Goal: Information Seeking & Learning: Learn about a topic

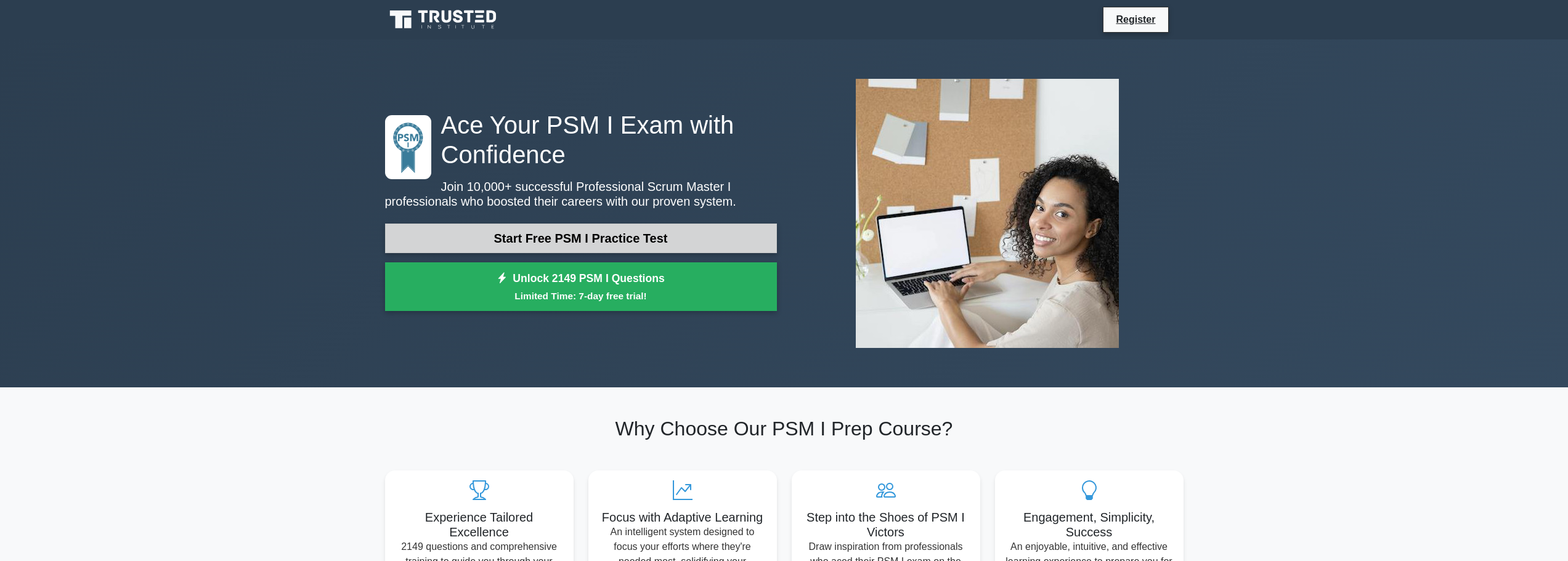
click at [603, 238] on link "Start Free PSM I Practice Test" at bounding box center [581, 238] width 392 height 30
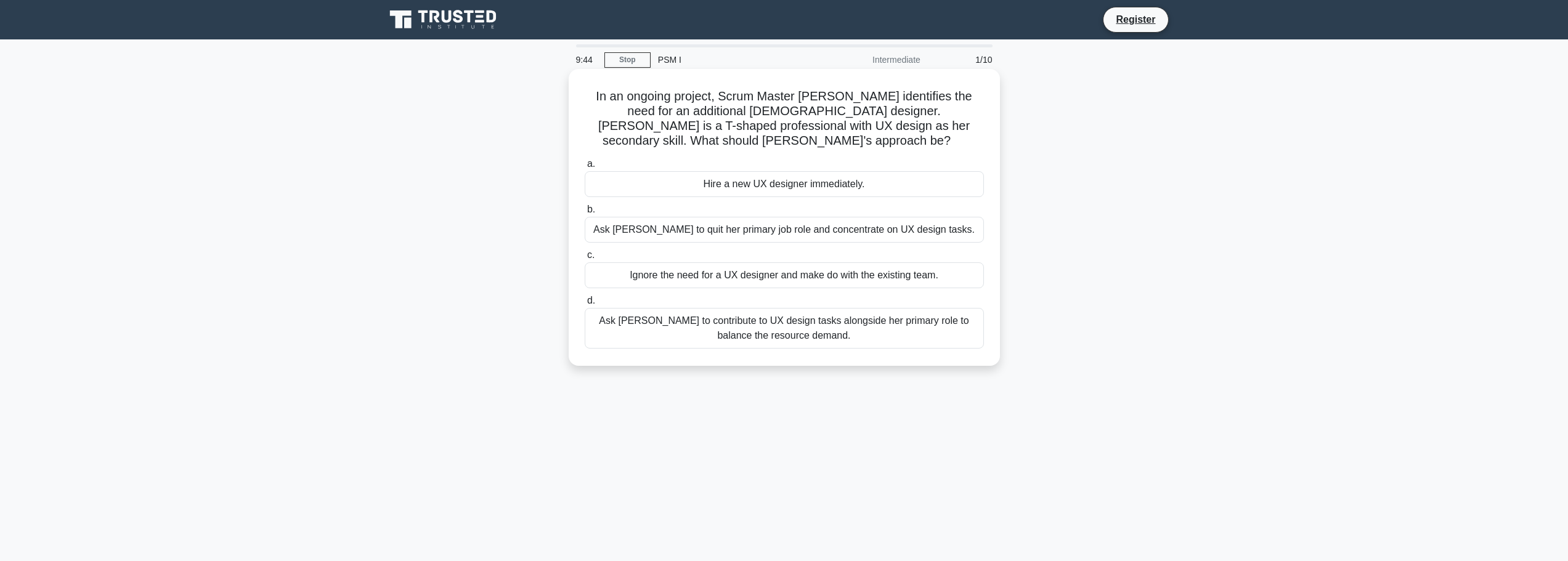
click at [709, 309] on div "Ask Rebecca to contribute to UX design tasks alongside her primary role to bala…" at bounding box center [784, 328] width 399 height 41
click at [585, 305] on input "d. Ask Rebecca to contribute to UX design tasks alongside her primary role to b…" at bounding box center [585, 301] width 0 height 8
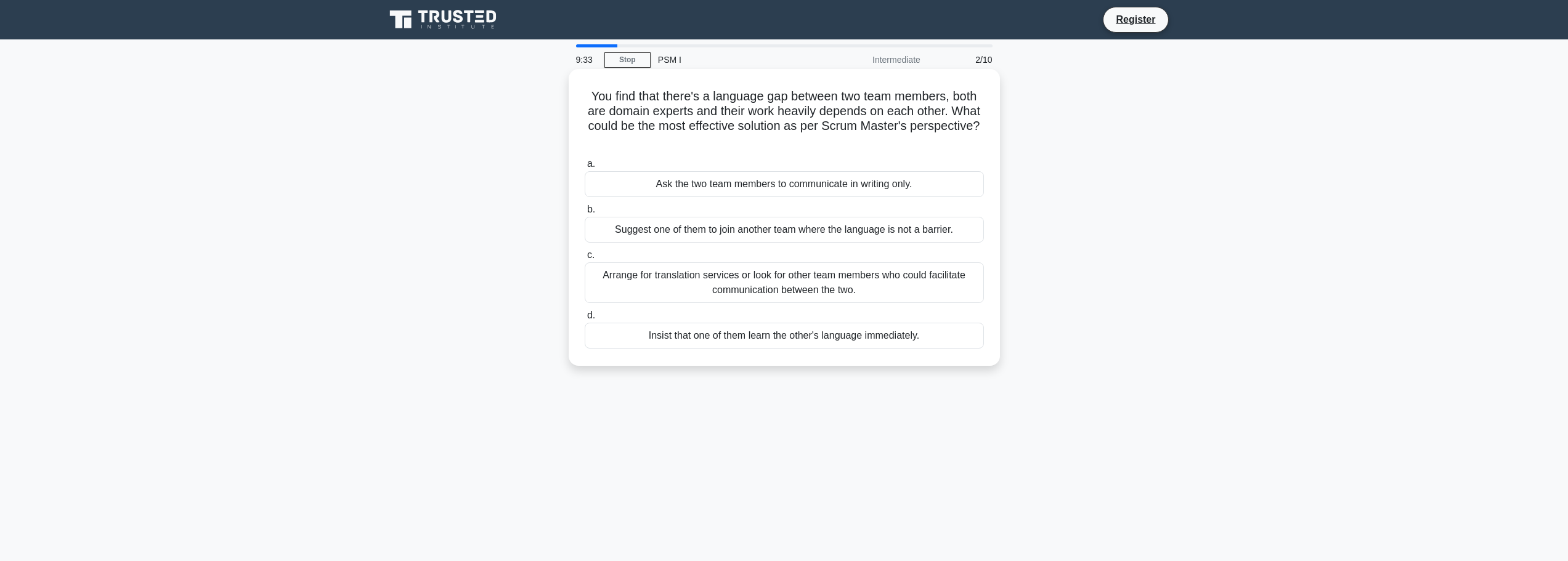
click at [709, 278] on div "Arrange for translation services or look for other team members who could facil…" at bounding box center [784, 282] width 399 height 41
click at [585, 259] on input "c. Arrange for translation services or look for other team members who could fa…" at bounding box center [585, 255] width 0 height 8
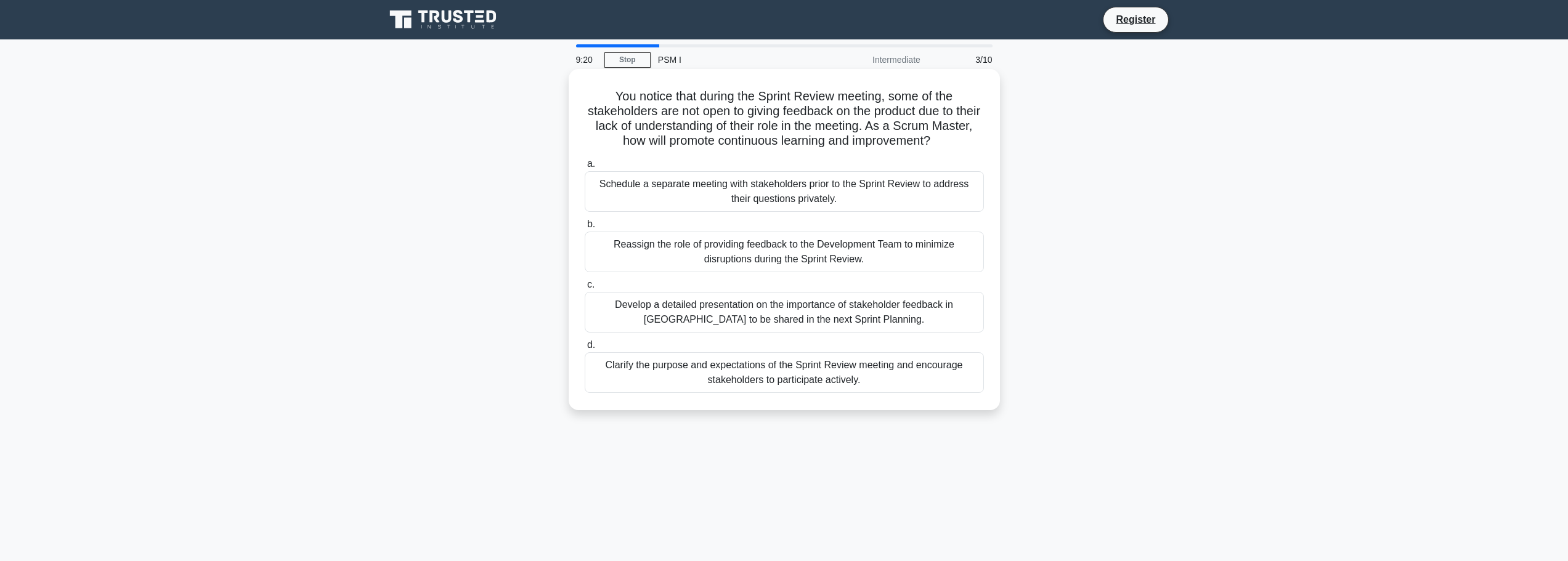
click at [670, 369] on div "Clarify the purpose and expectations of the Sprint Review meeting and encourage…" at bounding box center [784, 372] width 399 height 41
click at [585, 349] on input "d. Clarify the purpose and expectations of the Sprint Review meeting and encour…" at bounding box center [585, 345] width 0 height 8
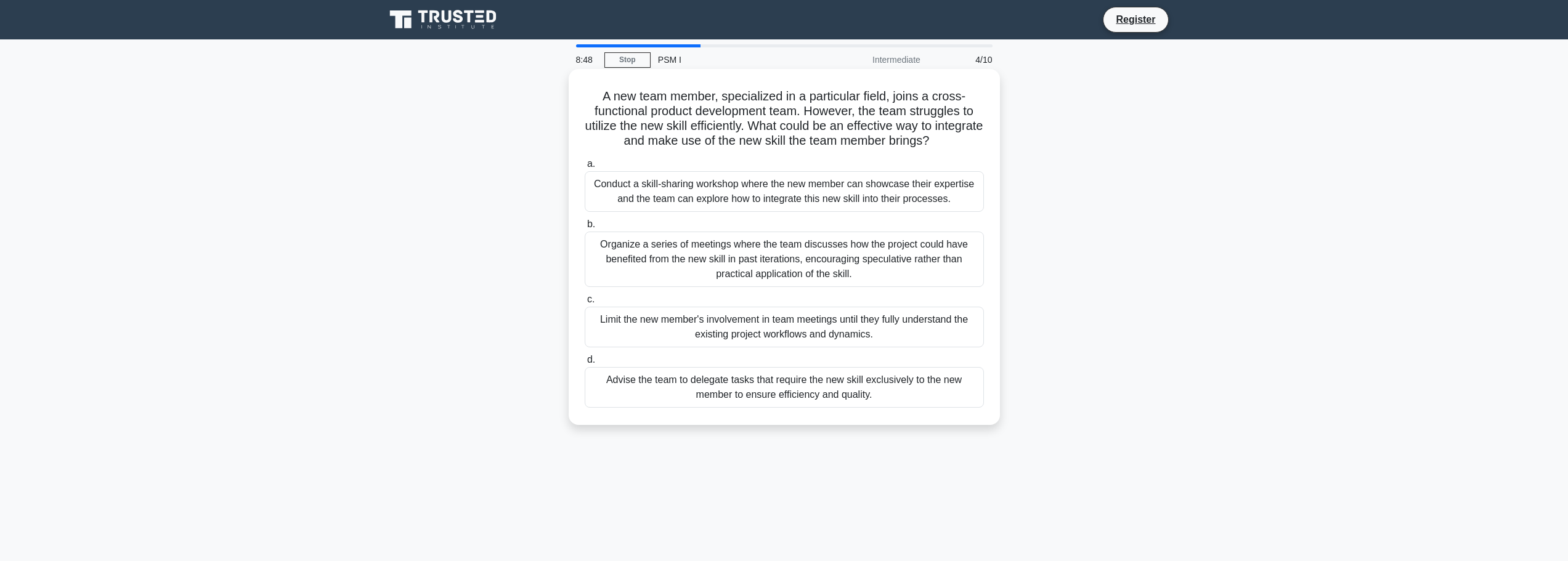
click at [697, 185] on div "Conduct a skill-sharing workshop where the new member can showcase their expert…" at bounding box center [784, 191] width 399 height 41
click at [585, 168] on input "a. Conduct a skill-sharing workshop where the new member can showcase their exp…" at bounding box center [585, 164] width 0 height 8
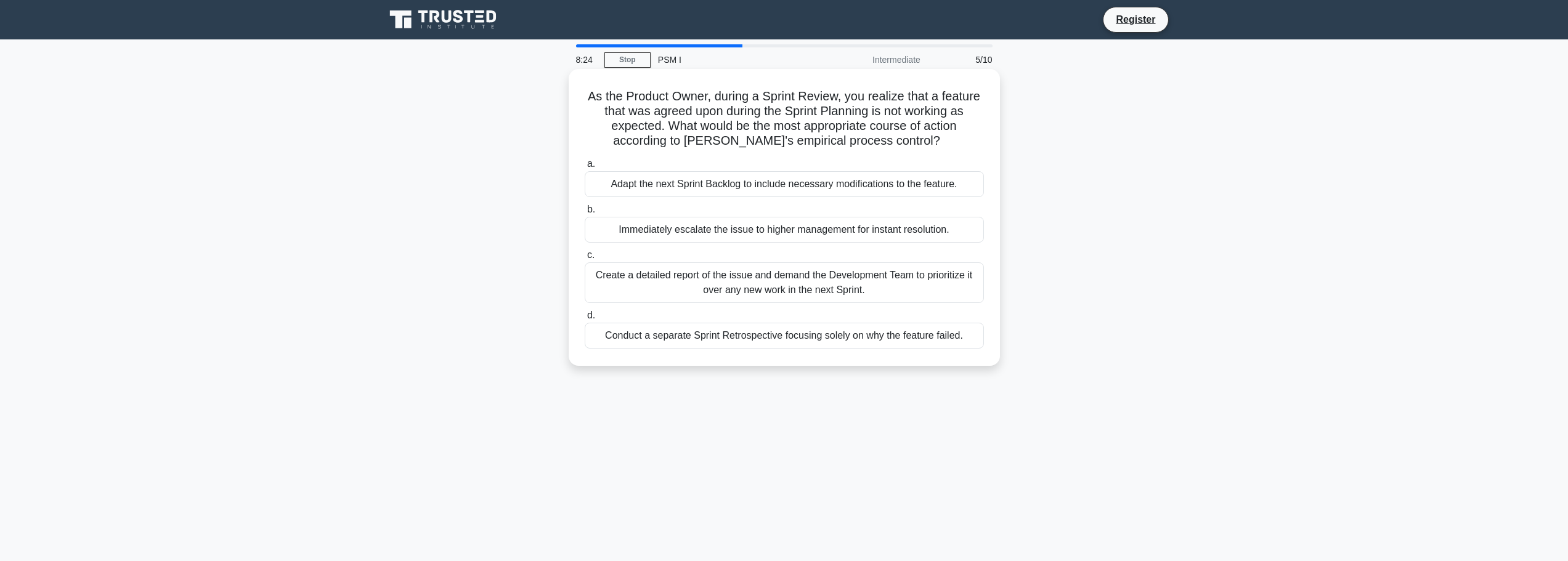
click at [736, 338] on div "Conduct a separate Sprint Retrospective focusing solely on why the feature fail…" at bounding box center [784, 335] width 399 height 26
click at [585, 319] on input "d. Conduct a separate Sprint Retrospective focusing solely on why the feature f…" at bounding box center [585, 315] width 0 height 8
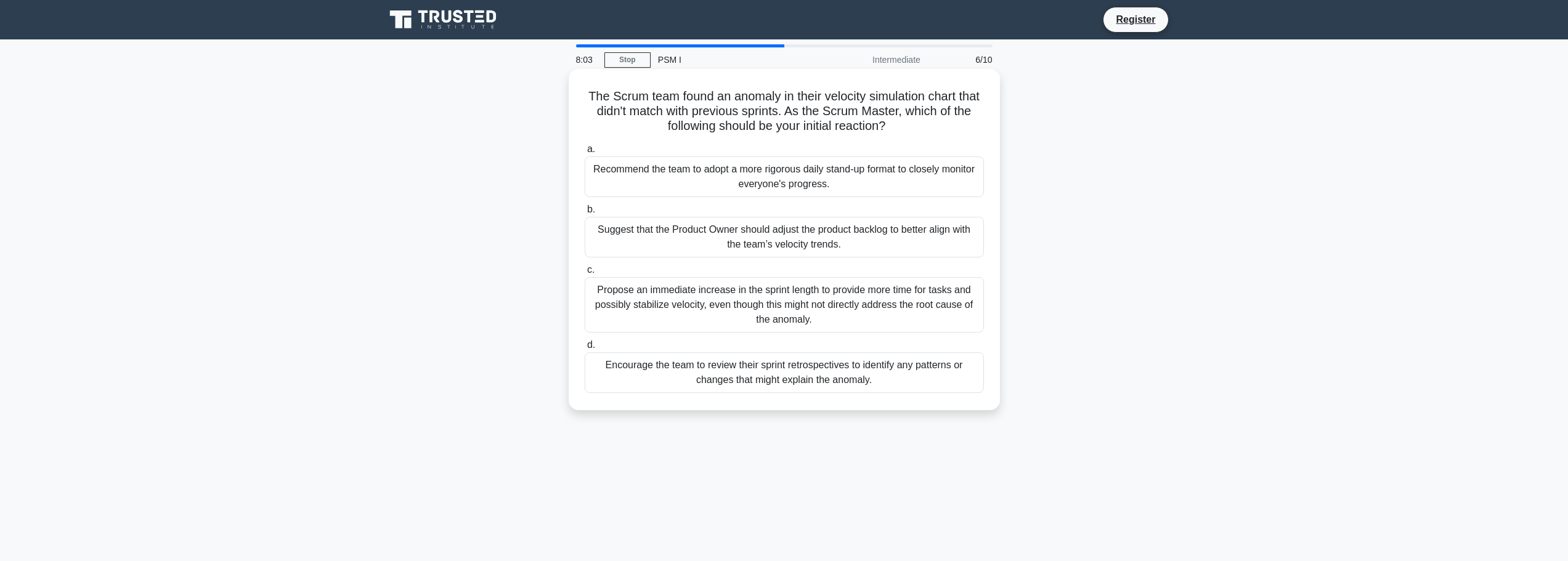
click at [710, 321] on div "Propose an immediate increase in the sprint length to provide more time for tas…" at bounding box center [784, 305] width 399 height 55
click at [585, 274] on input "c. Propose an immediate increase in the sprint length to provide more time for …" at bounding box center [585, 270] width 0 height 8
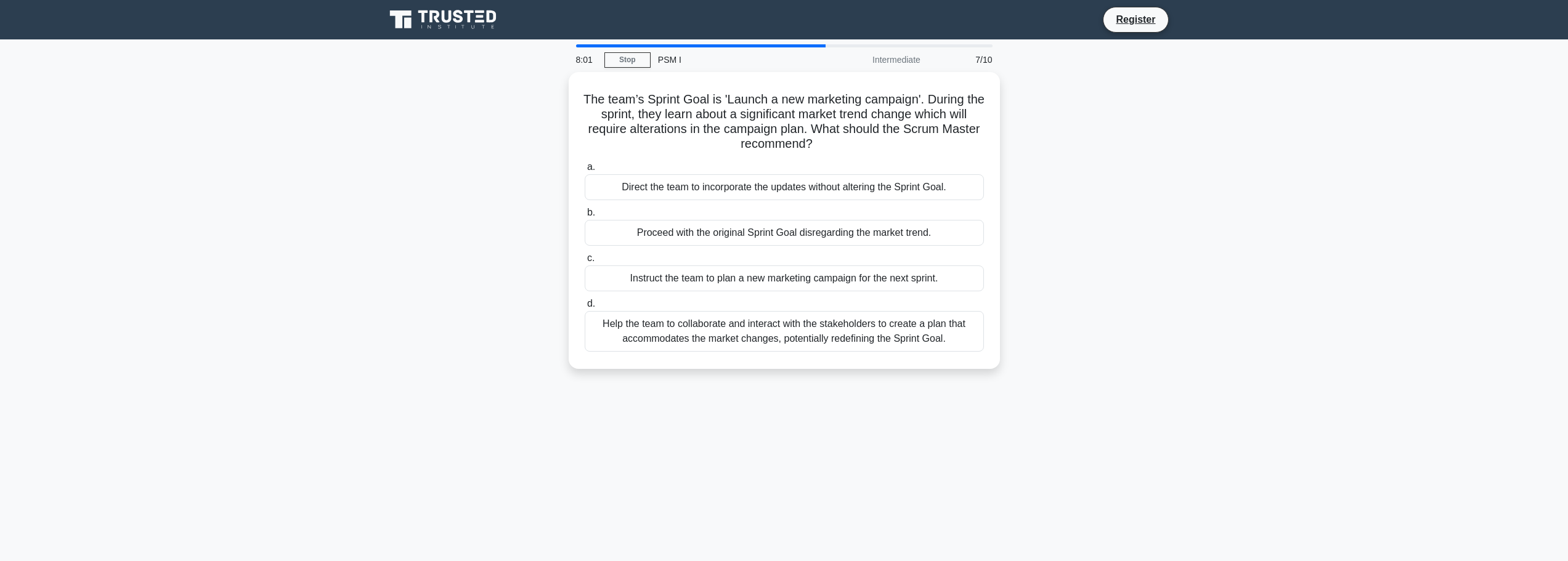
click at [1185, 235] on div "The team’s Sprint Goal is 'Launch a new marketing campaign'. During the sprint,…" at bounding box center [784, 228] width 813 height 311
click at [703, 335] on div "Help the team to collaborate and interact with the stakeholders to create a pla…" at bounding box center [784, 328] width 399 height 41
click at [585, 305] on input "d. Help the team to collaborate and interact with the stakeholders to create a …" at bounding box center [585, 301] width 0 height 8
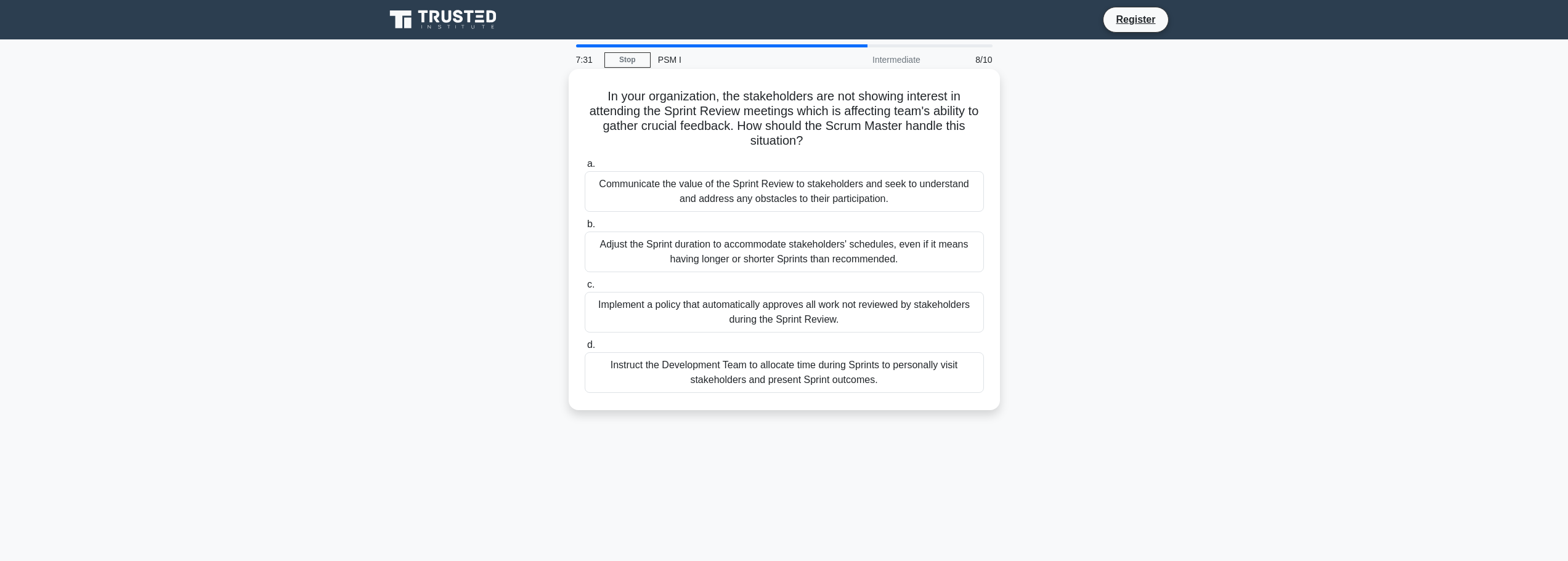
click at [676, 197] on div "Communicate the value of the Sprint Review to stakeholders and seek to understa…" at bounding box center [784, 191] width 399 height 41
click at [585, 168] on input "a. Communicate the value of the Sprint Review to stakeholders and seek to under…" at bounding box center [585, 164] width 0 height 8
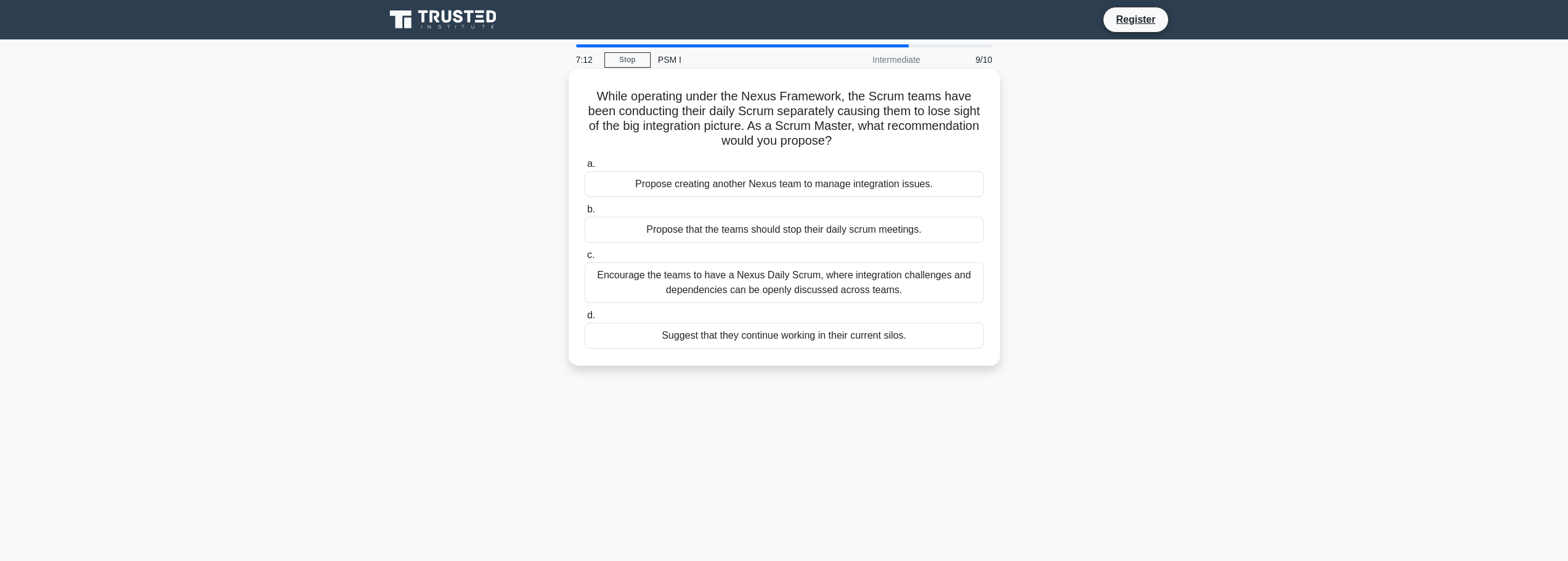
click at [720, 280] on div "Encourage the teams to have a Nexus Daily Scrum, where integration challenges a…" at bounding box center [784, 282] width 399 height 41
click at [585, 259] on input "c. Encourage the teams to have a Nexus Daily Scrum, where integration challenge…" at bounding box center [585, 255] width 0 height 8
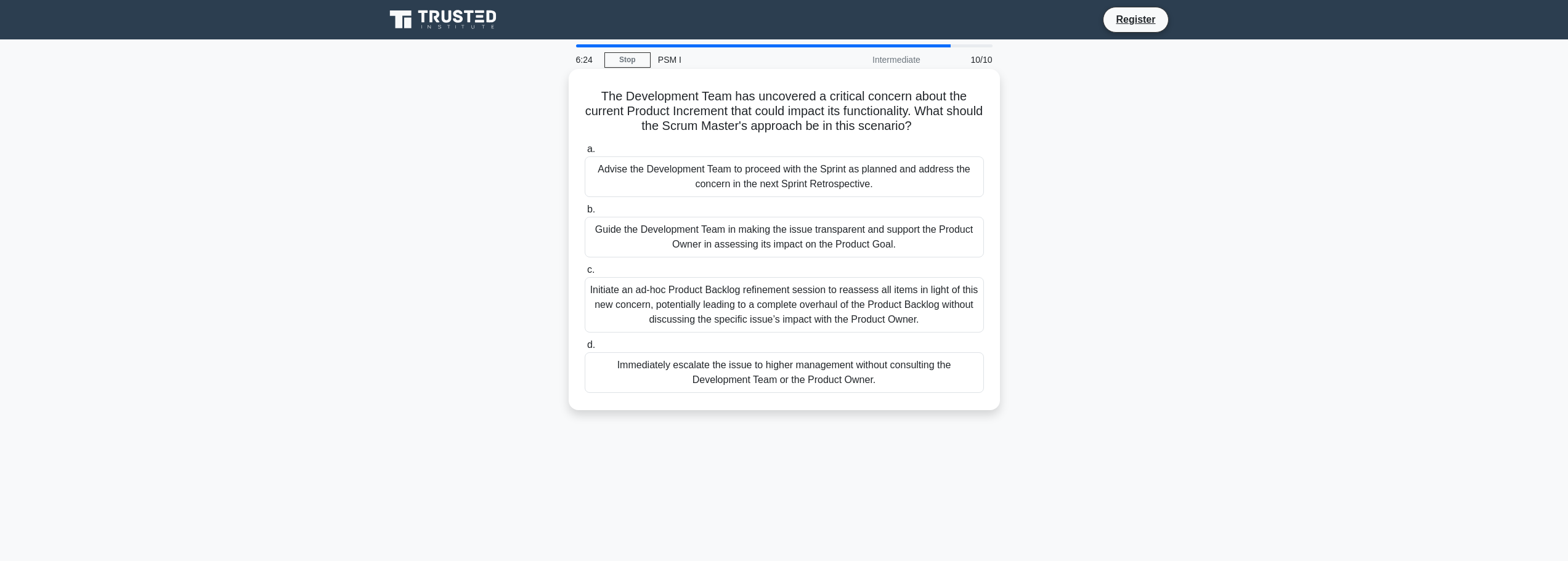
click at [725, 236] on div "Guide the Development Team in making the issue transparent and support the Prod…" at bounding box center [784, 237] width 399 height 41
click at [585, 214] on input "b. Guide the Development Team in making the issue transparent and support the P…" at bounding box center [585, 209] width 0 height 8
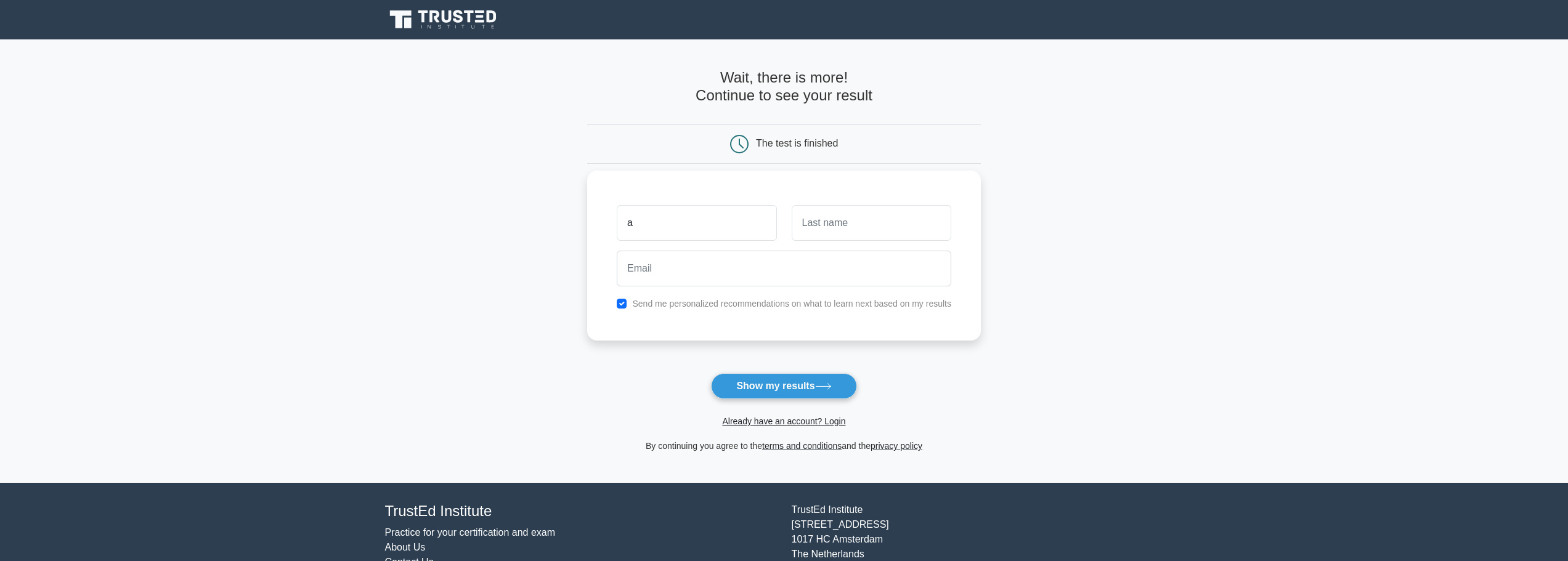
type input "[PERSON_NAME]"
click at [847, 223] on input "text" at bounding box center [872, 223] width 160 height 36
type input "Fillo"
click at [770, 269] on input "email" at bounding box center [784, 268] width 335 height 36
type input "andrewfillo@gmail.com"
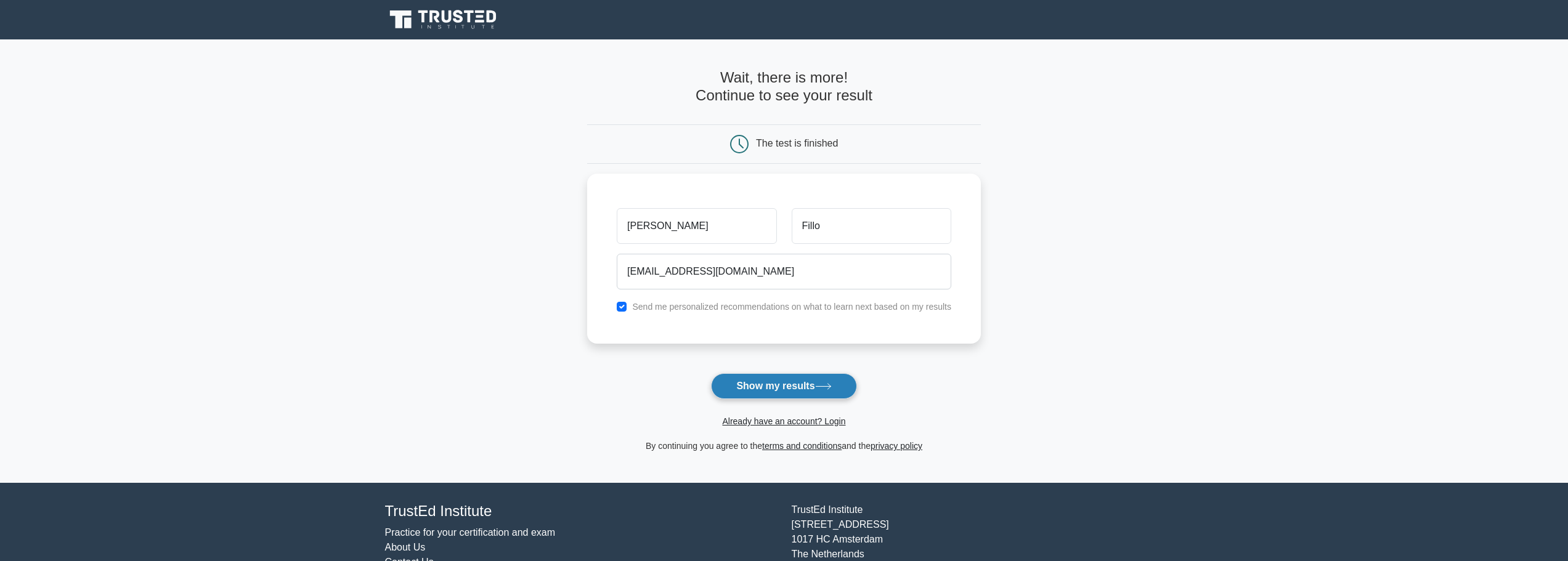
click at [784, 388] on button "Show my results" at bounding box center [784, 386] width 145 height 26
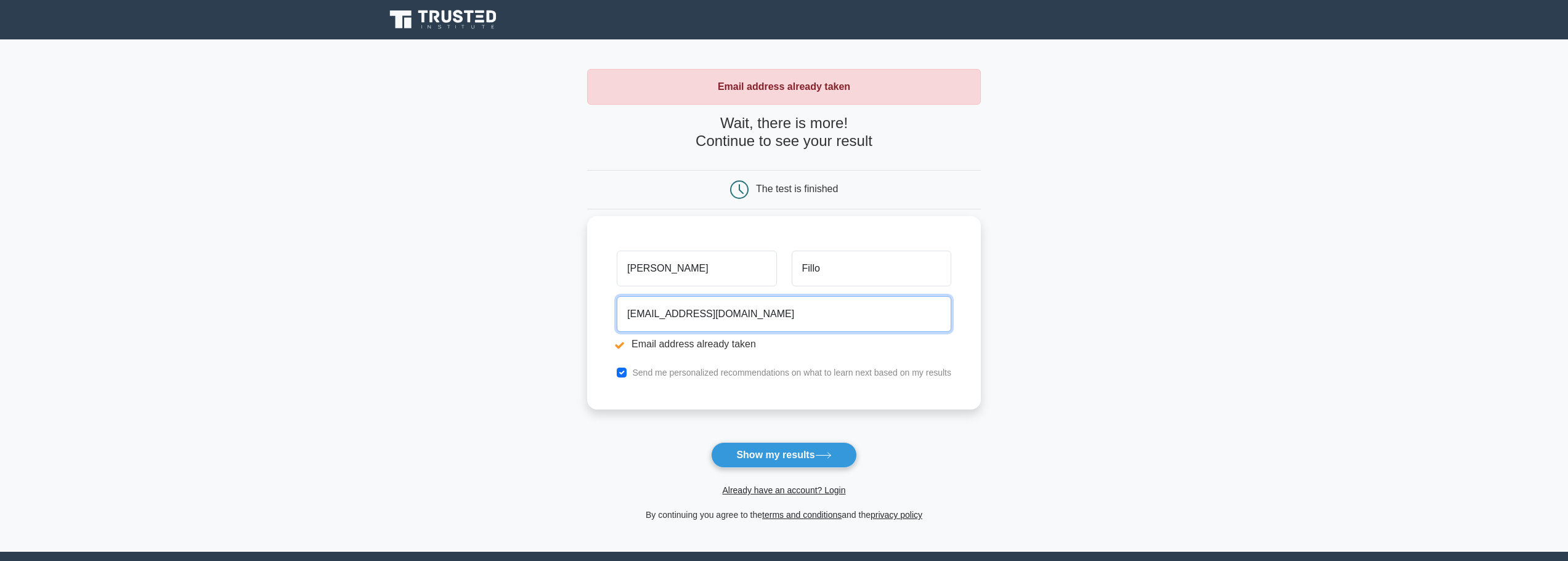
click at [737, 319] on input "andrewfillo@gmail.com" at bounding box center [784, 314] width 335 height 36
type input "afillo@vendasta.com"
click at [780, 464] on button "Show my results" at bounding box center [784, 455] width 145 height 26
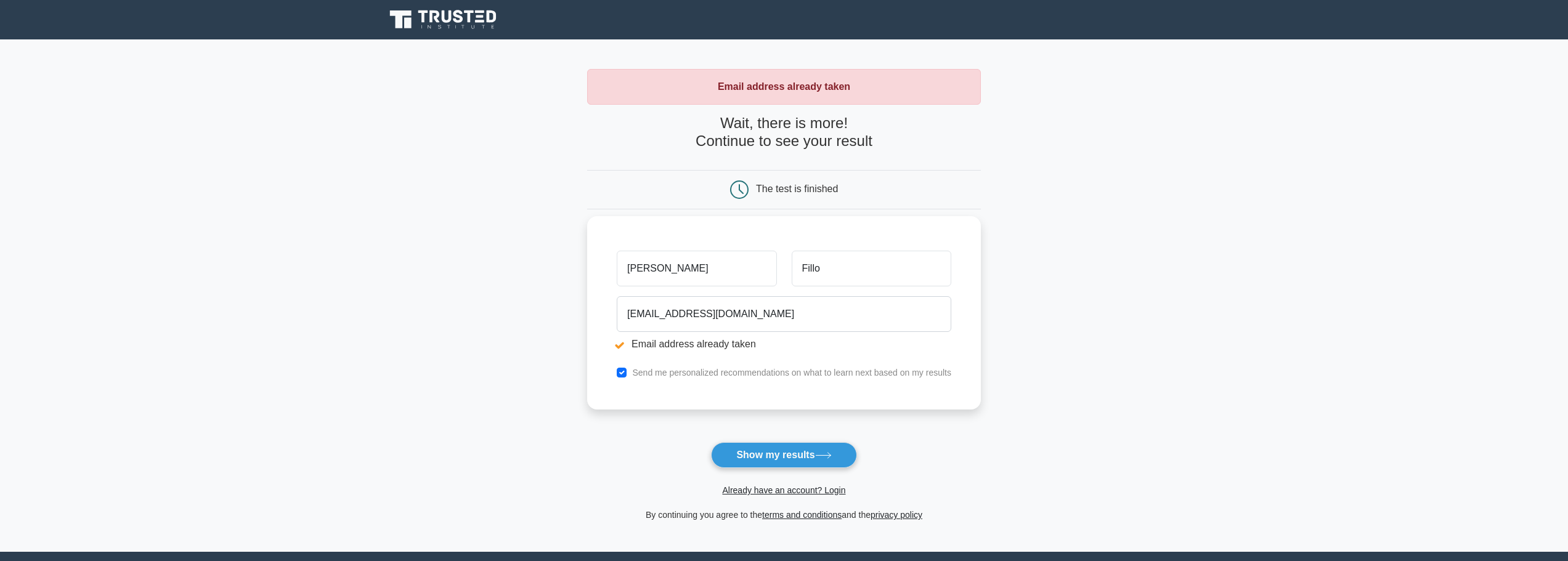
click at [719, 270] on input "[PERSON_NAME]" at bounding box center [697, 268] width 160 height 36
type input "a"
click at [849, 262] on input "Fillo" at bounding box center [872, 268] width 160 height 36
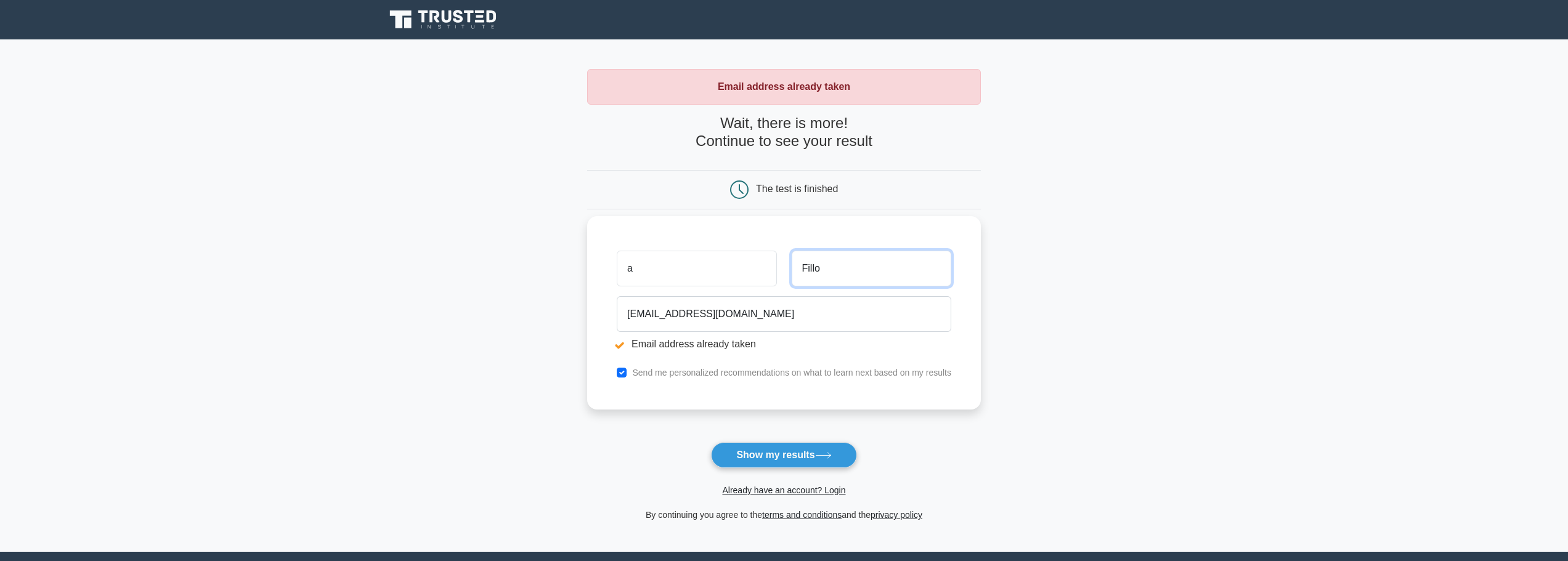
click at [849, 262] on input "Fillo" at bounding box center [872, 268] width 160 height 36
type input "Fillo"
click at [782, 492] on link "Already have an account? Login" at bounding box center [784, 490] width 123 height 10
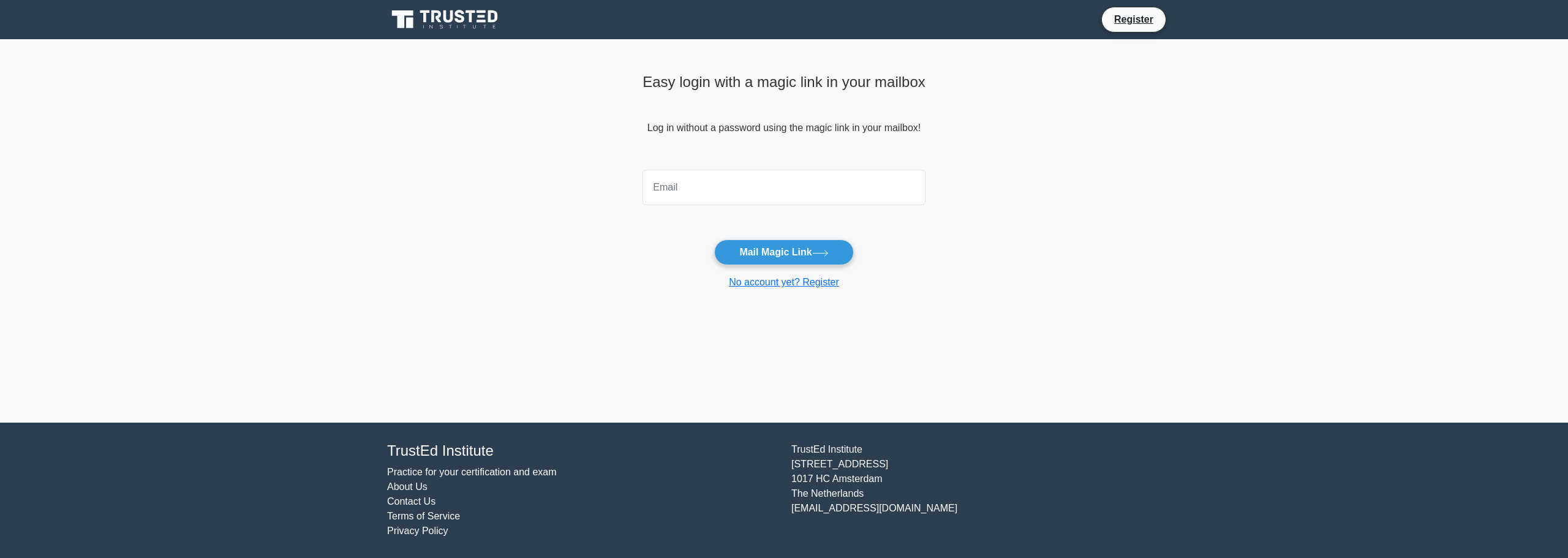
click at [770, 180] on input "email" at bounding box center [784, 187] width 283 height 36
type input "[EMAIL_ADDRESS][DOMAIN_NAME]"
click at [765, 242] on button "Mail Magic Link" at bounding box center [783, 252] width 139 height 26
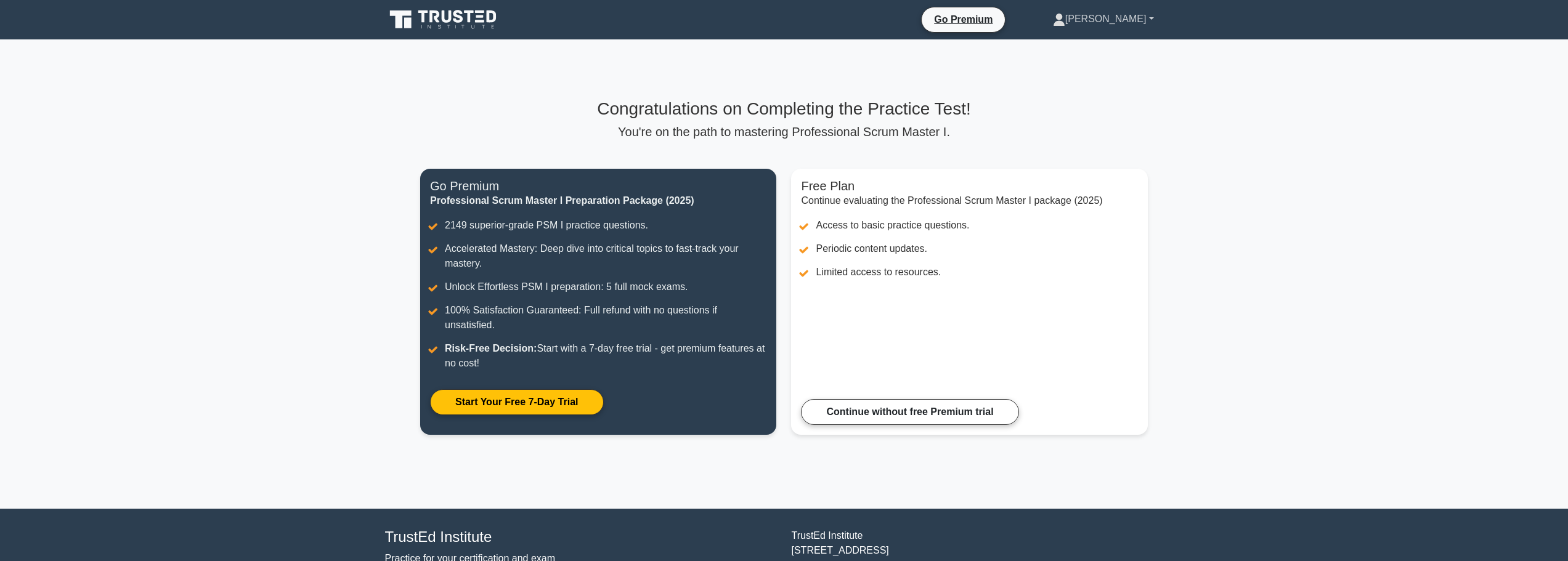
click at [1126, 10] on link "[PERSON_NAME]" at bounding box center [1103, 19] width 161 height 25
drag, startPoint x: 1311, startPoint y: 221, endPoint x: 1312, endPoint y: 208, distance: 13.0
click at [1312, 219] on main "Congratulations on Completing the Practice Test! You're on the path to masterin…" at bounding box center [784, 274] width 1568 height 469
click at [1283, 131] on main "Congratulations on Completing the Practice Test! You're on the path to masterin…" at bounding box center [784, 274] width 1568 height 469
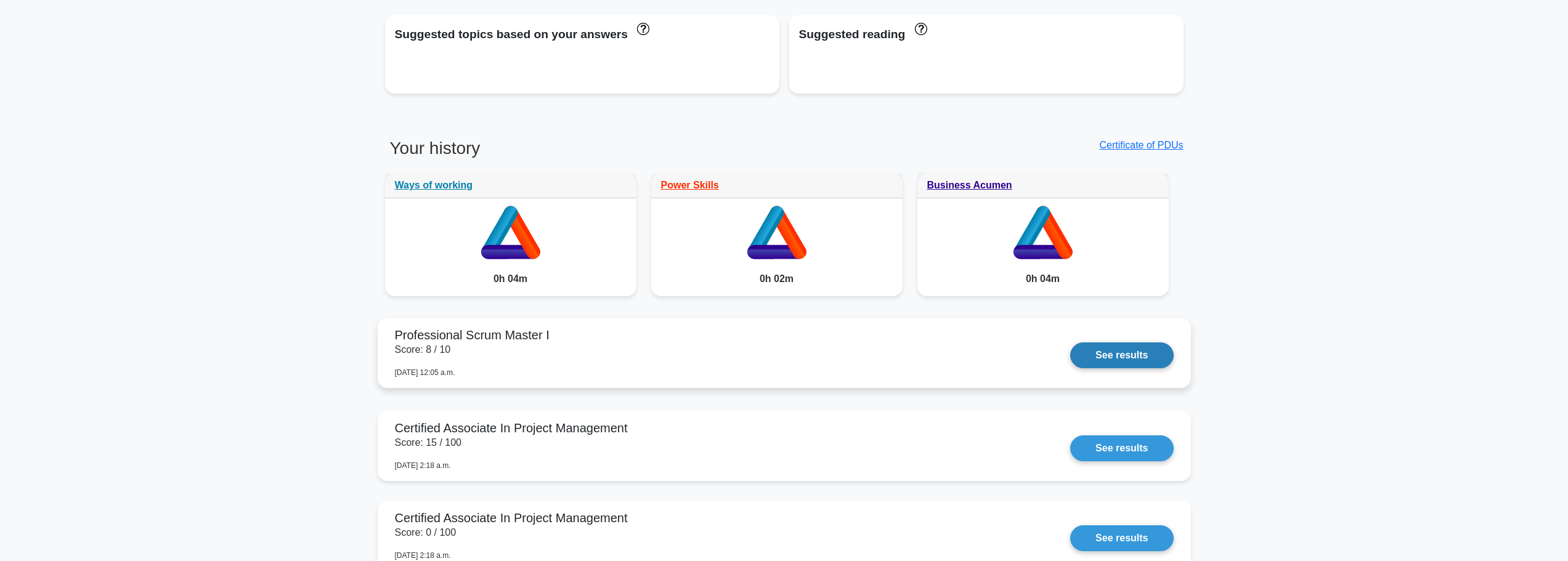
scroll to position [985, 0]
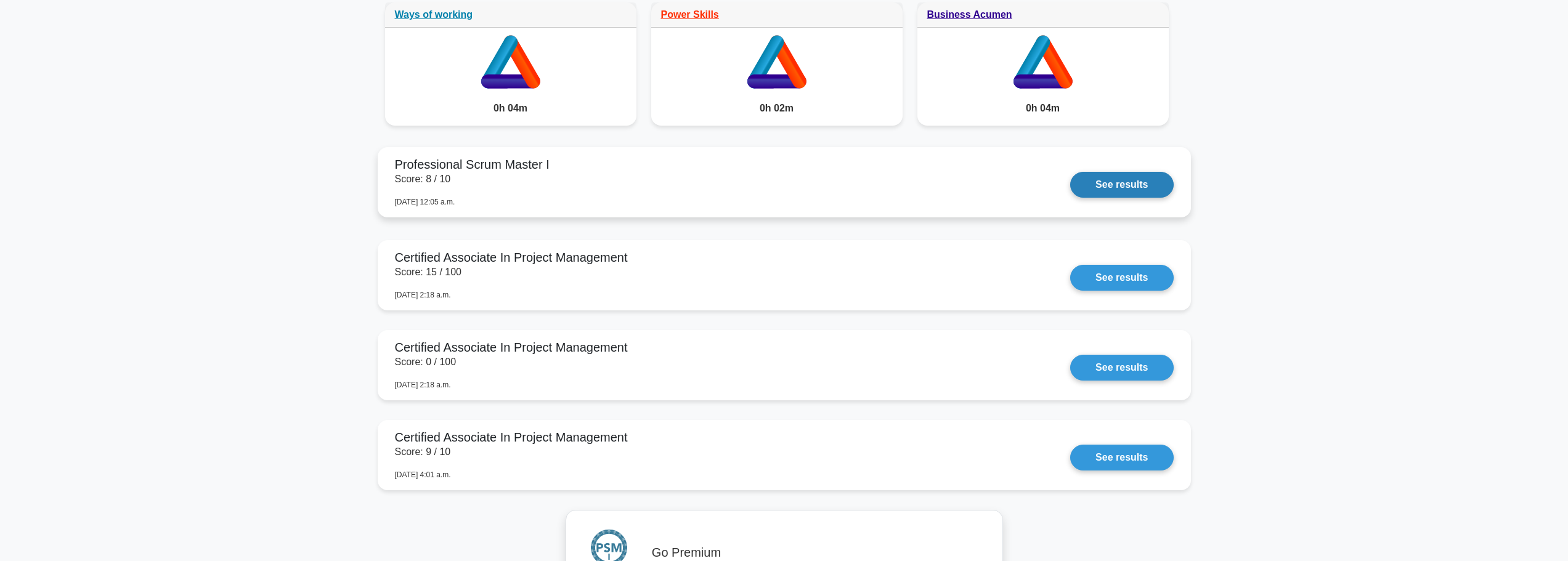
click at [1136, 174] on link "See results" at bounding box center [1121, 184] width 103 height 26
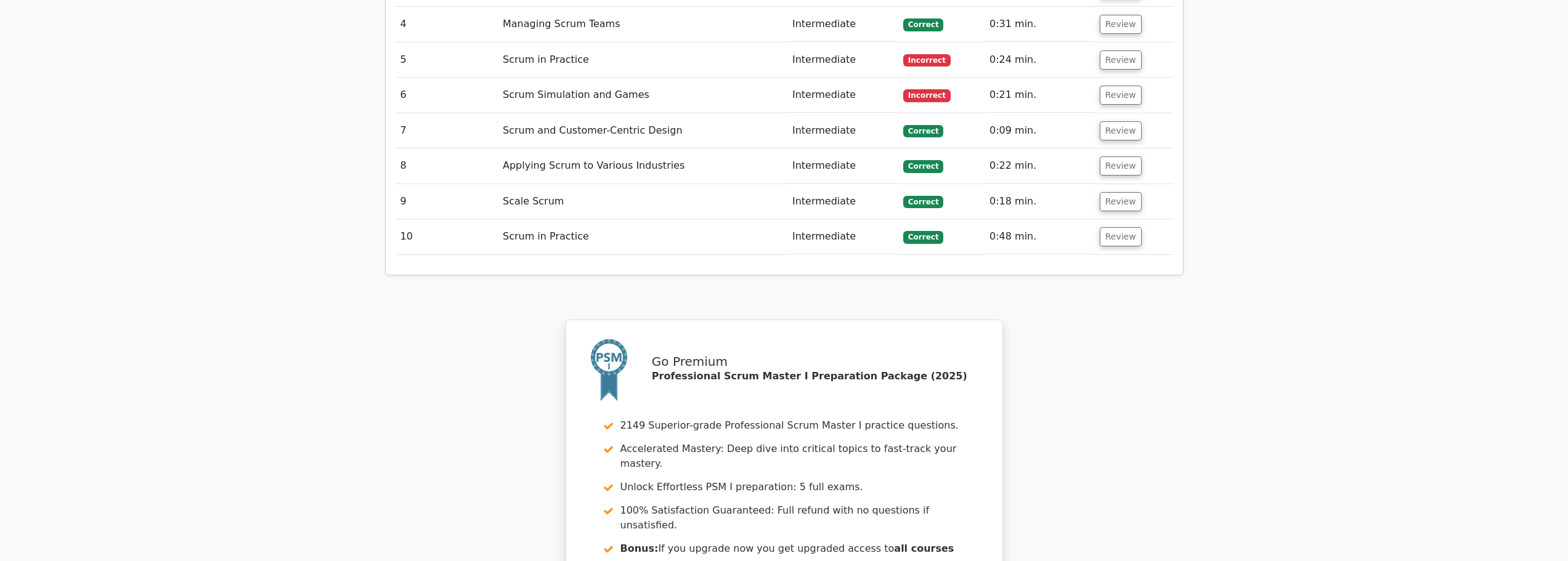
scroll to position [1662, 0]
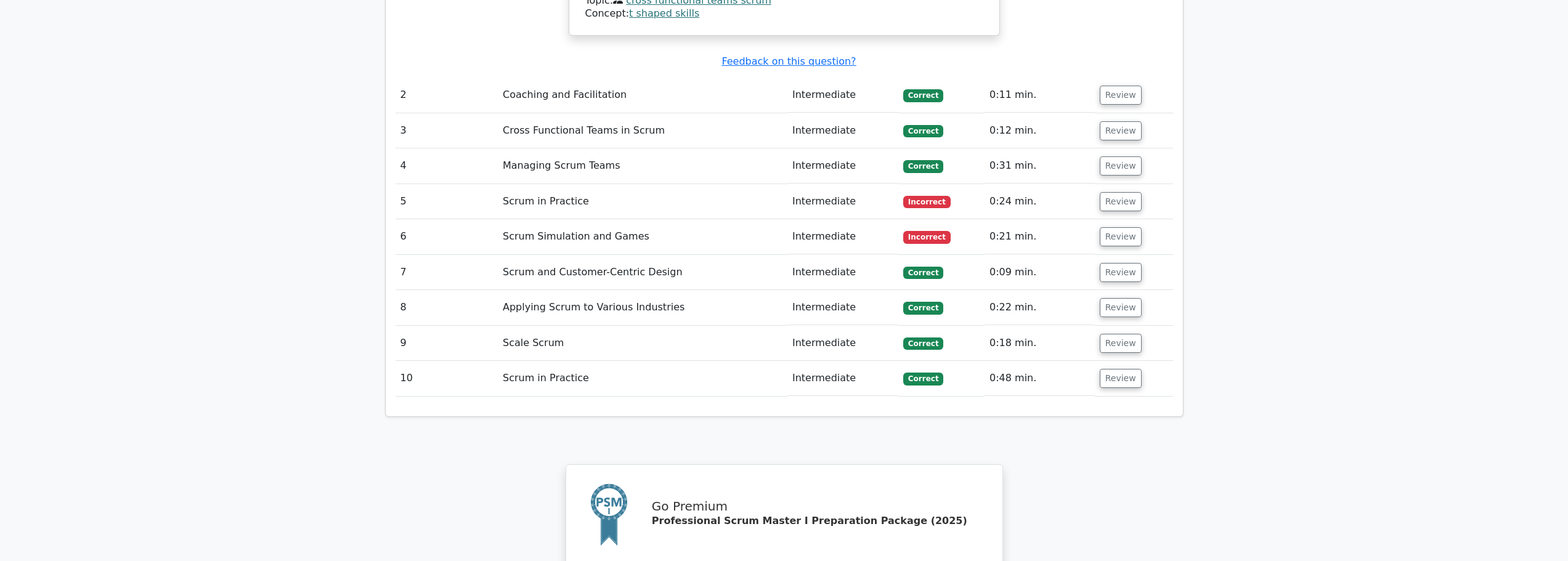
drag, startPoint x: 570, startPoint y: 107, endPoint x: 593, endPoint y: 105, distance: 23.1
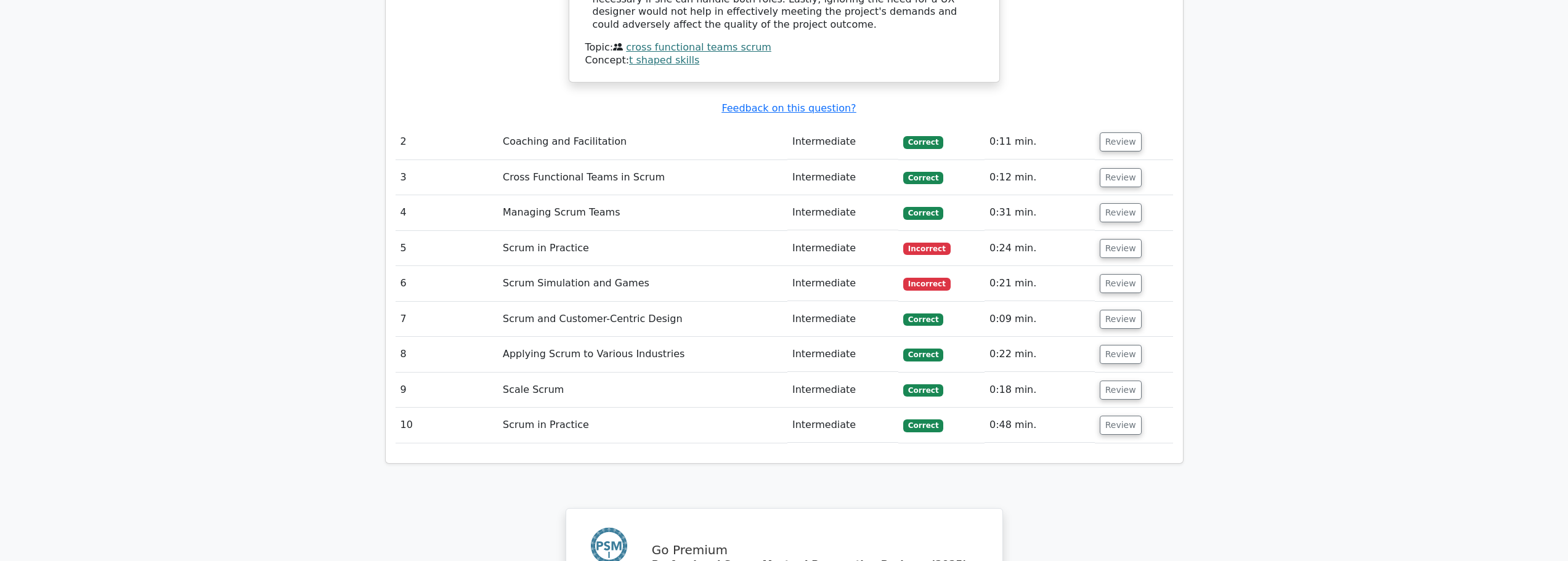
scroll to position [1601, 0]
click at [1115, 274] on button "Review" at bounding box center [1120, 283] width 42 height 19
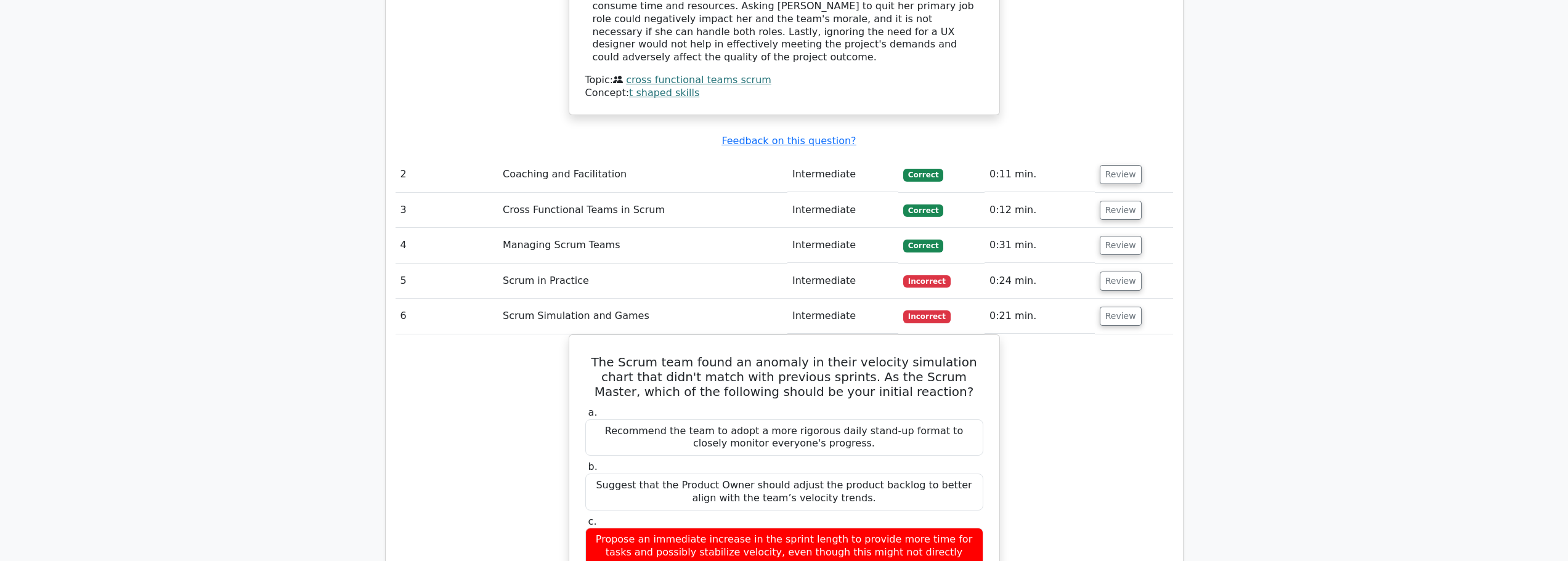
scroll to position [1539, 0]
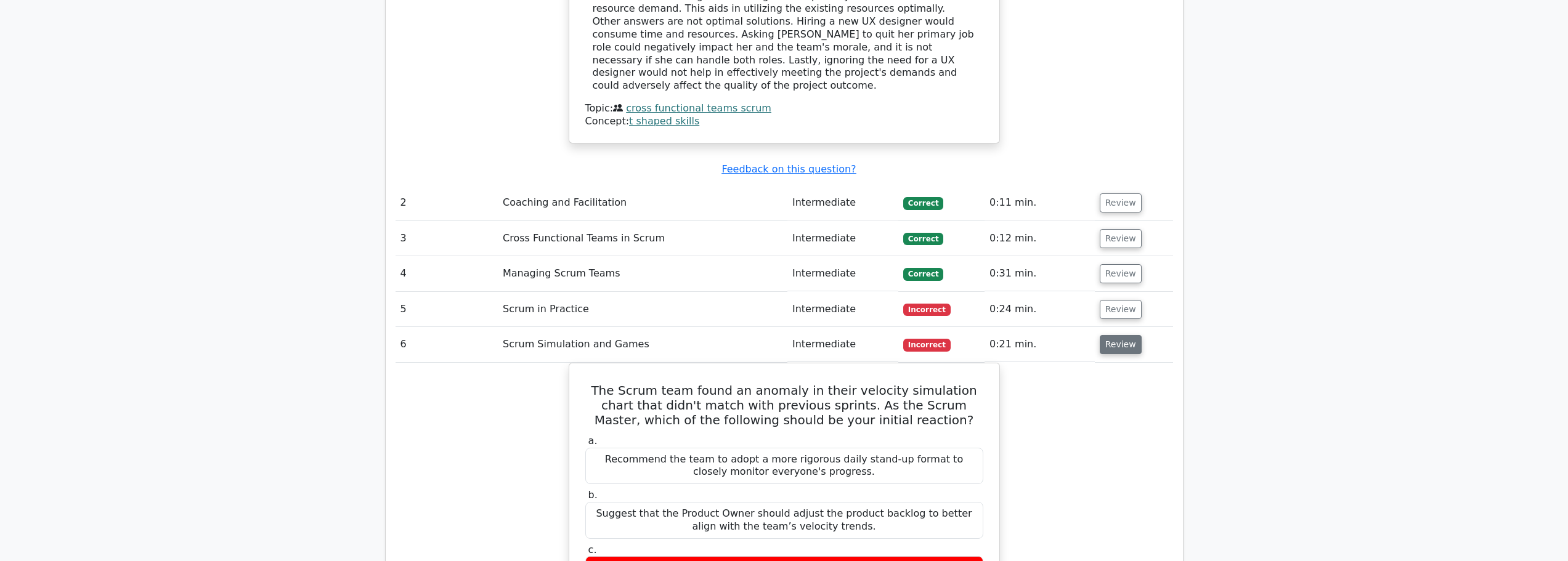
click at [1122, 335] on button "Review" at bounding box center [1120, 345] width 42 height 19
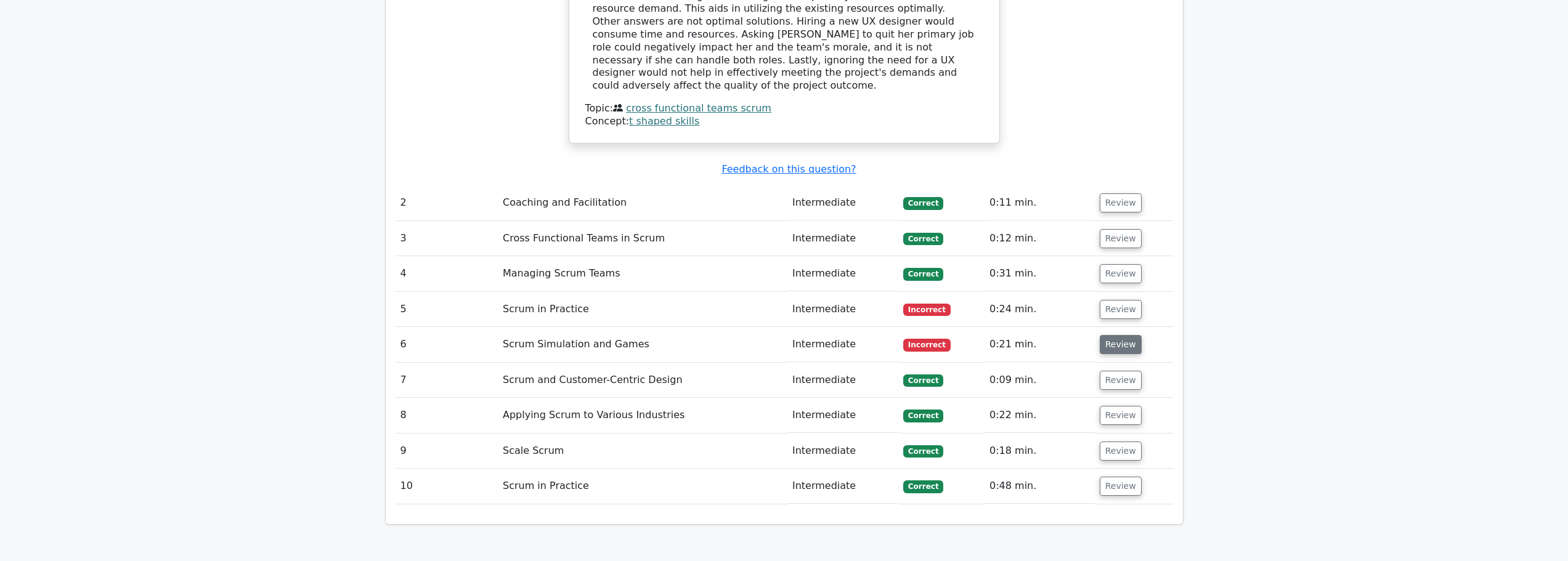
click at [1122, 335] on button "Review" at bounding box center [1120, 345] width 42 height 19
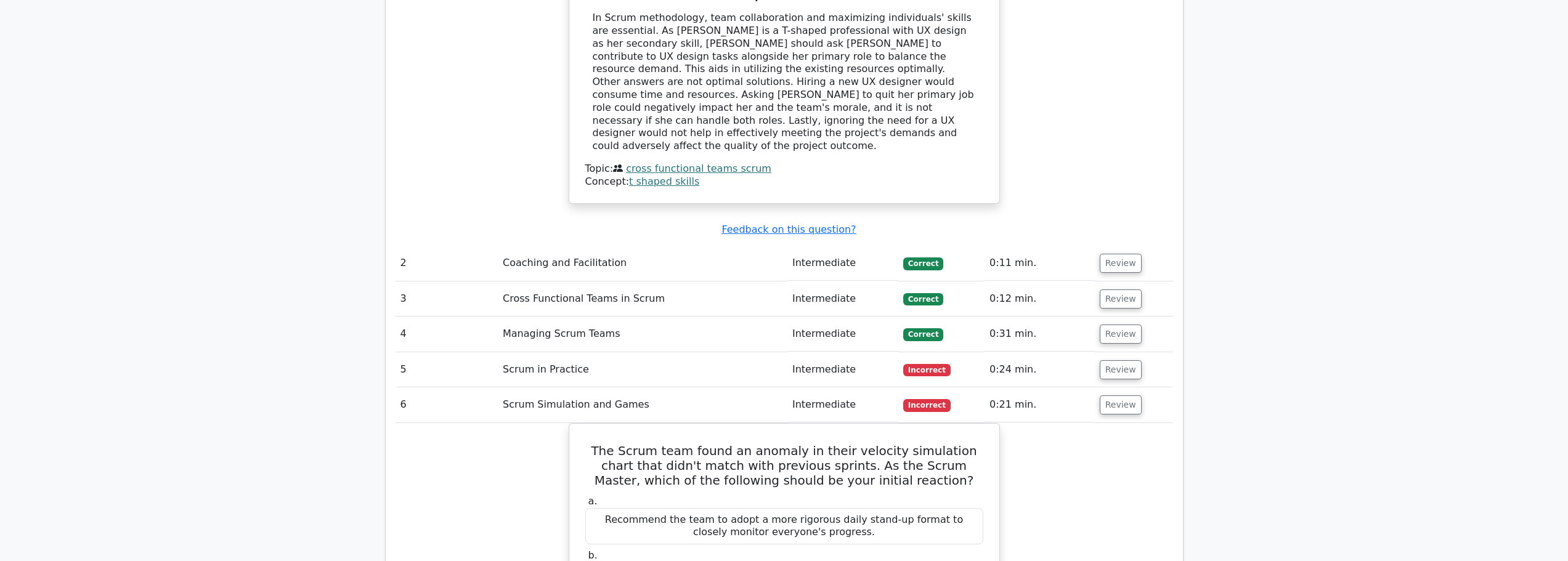
scroll to position [1477, 0]
click at [1103, 362] on button "Review" at bounding box center [1120, 371] width 42 height 19
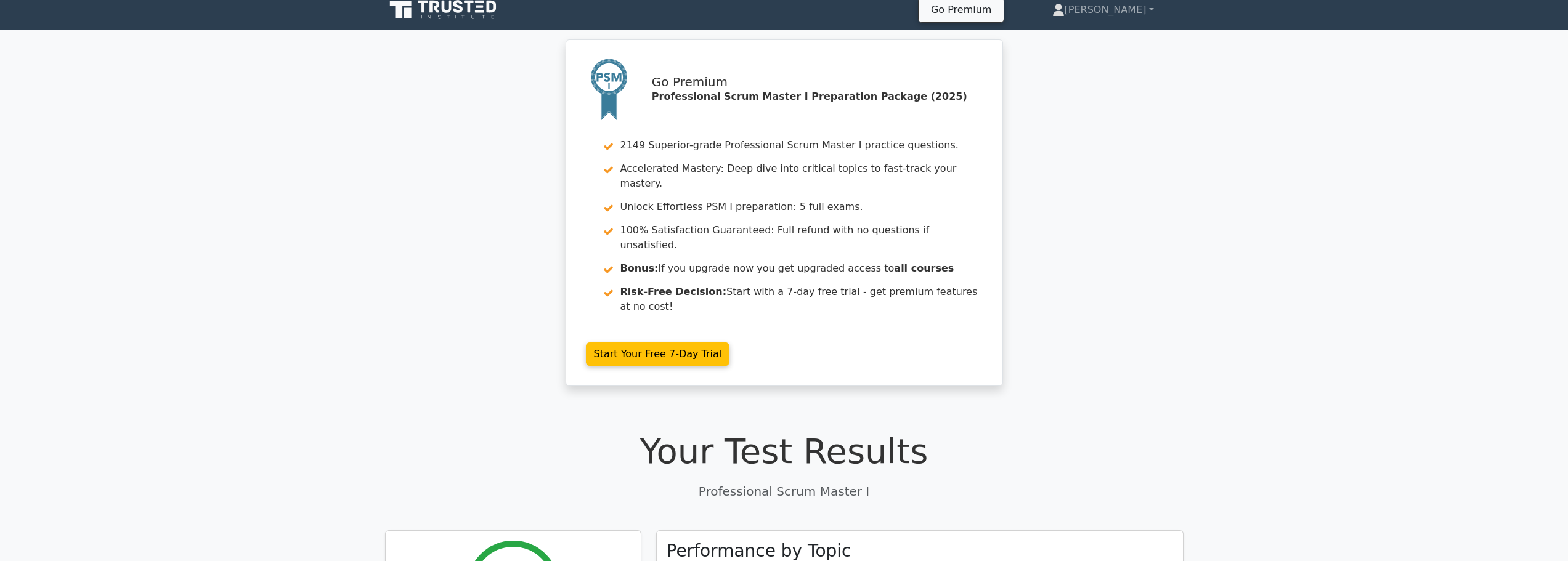
scroll to position [0, 0]
